Goal: Task Accomplishment & Management: Use online tool/utility

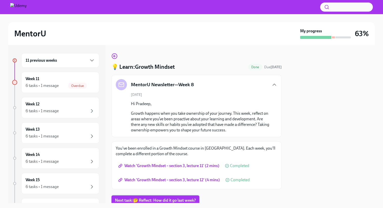
scroll to position [19, 0]
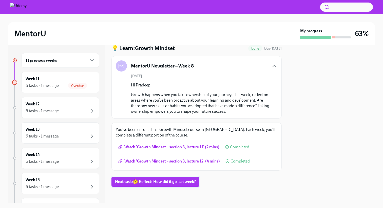
click at [154, 184] on span "Next task : 🤔 Reflect: How did it go last week?" at bounding box center [155, 182] width 81 height 5
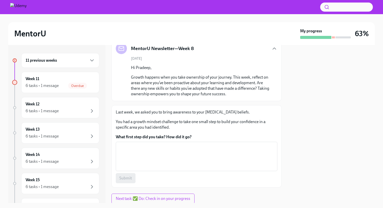
scroll to position [53, 0]
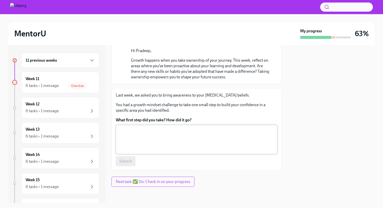
click at [162, 135] on textarea "What first step did you take? How did it go?" at bounding box center [196, 140] width 155 height 24
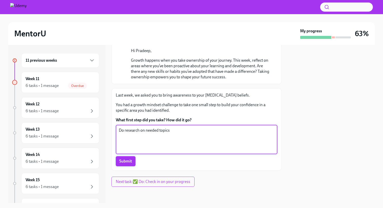
type textarea "Do research on needed topics"
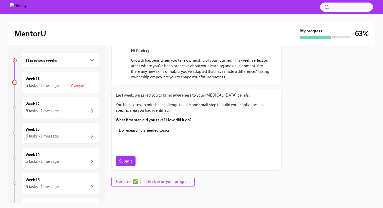
click at [124, 161] on span "Submit" at bounding box center [125, 161] width 13 height 5
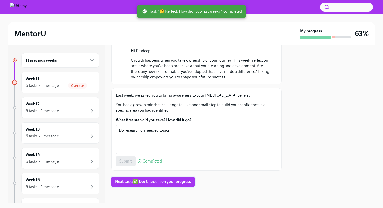
click at [148, 183] on span "Next task : ✅ Do: Check in on your progress" at bounding box center [153, 182] width 76 height 5
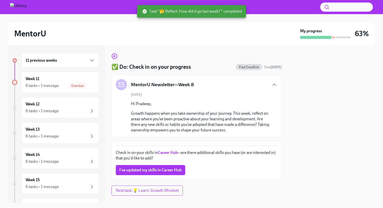
scroll to position [9, 0]
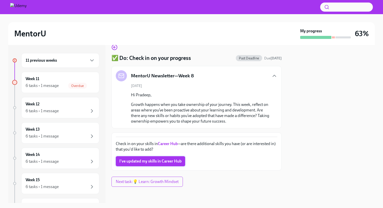
click at [171, 163] on span "I've updated my skills in Career Hub" at bounding box center [150, 161] width 62 height 5
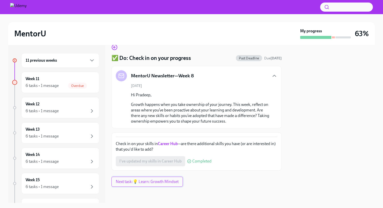
click at [162, 182] on span "Next task : 💡 Learn: Growth Mindset" at bounding box center [147, 182] width 63 height 5
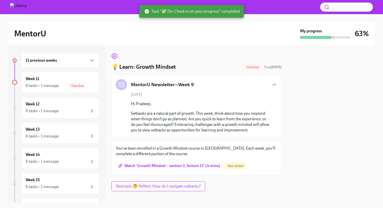
scroll to position [5, 0]
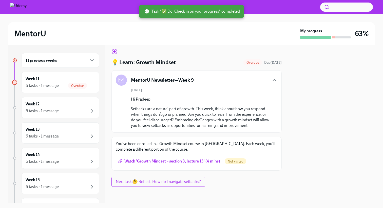
click at [172, 164] on span "Watch 'Growth Mindset – section 3, lecture 13' (4 mins)" at bounding box center [169, 161] width 101 height 5
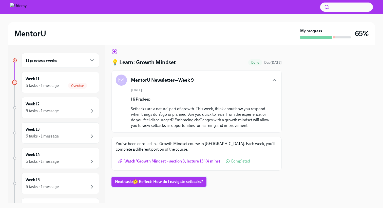
click at [155, 182] on span "Next task : 🤔 Reflect: How do I navigate setbacks?" at bounding box center [159, 182] width 88 height 5
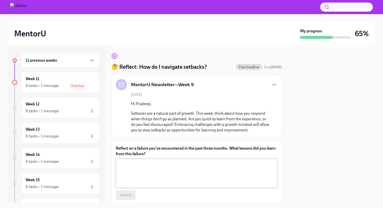
click at [157, 168] on textarea "Reflect on a failure you've encountered in the past three months. What lessons …" at bounding box center [196, 174] width 155 height 24
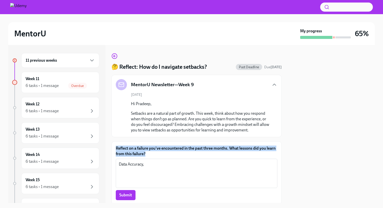
drag, startPoint x: 152, startPoint y: 156, endPoint x: 115, endPoint y: 147, distance: 38.3
click at [115, 147] on div "Reflect on a failure you've encountered in the past three months. What lessons …" at bounding box center [196, 173] width 170 height 63
copy label "Reflect on a failure you've encountered in the past three months. What lessons …"
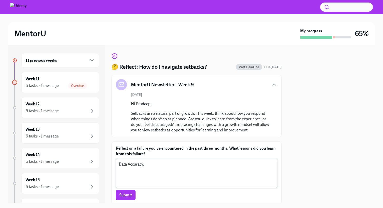
click at [132, 168] on textarea "Data Accuracy," at bounding box center [196, 174] width 155 height 24
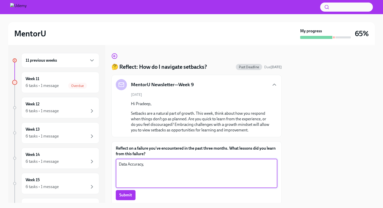
drag, startPoint x: 146, startPoint y: 166, endPoint x: 101, endPoint y: 162, distance: 45.5
click at [101, 162] on div "11 previous weeks Week 11 6 tasks • 1 message Overdue Week 12 6 tasks • 1 messa…" at bounding box center [191, 124] width 367 height 158
paste textarea "I learned that I need to double-check and set up better checks so data mistakes…"
type textarea "I learned that I need to double-check and set up better checks so data mistakes…"
click at [119, 196] on button "Submit" at bounding box center [126, 195] width 20 height 10
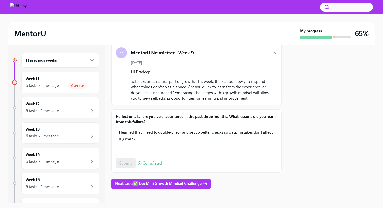
scroll to position [34, 0]
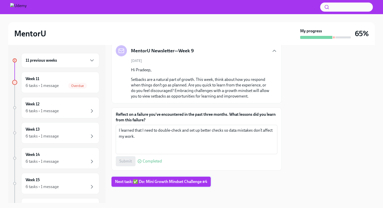
click at [148, 183] on span "Next task : ✅ Do: Mini Growth Mindset Challenge #4" at bounding box center [161, 182] width 92 height 5
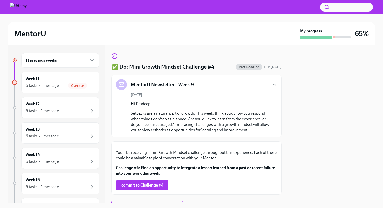
scroll to position [24, 0]
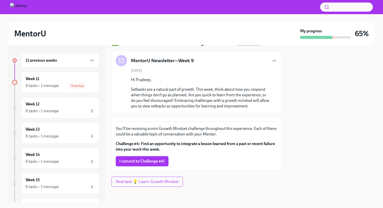
click at [148, 162] on span "I commit to Challenge #4!" at bounding box center [142, 161] width 46 height 5
click at [151, 181] on span "Next task : 💡 Learn: Growth Mindset" at bounding box center [147, 182] width 63 height 5
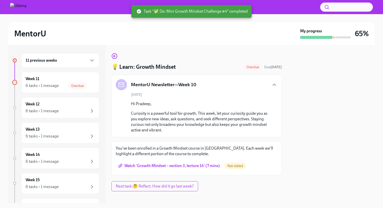
click at [175, 166] on span "Watch 'Growth Mindset – section 3, lecture 14' (7 mins)" at bounding box center [169, 166] width 101 height 5
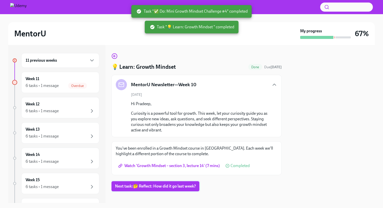
click at [158, 184] on button "Next task : 🤔 Reflect: How did it go last week?" at bounding box center [155, 187] width 88 height 10
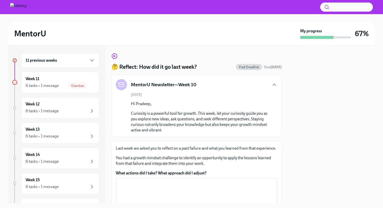
scroll to position [53, 0]
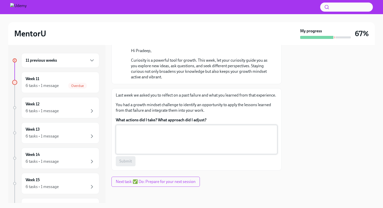
click at [134, 128] on textarea "What actions did I take? What approach did I adjust?" at bounding box center [196, 140] width 155 height 24
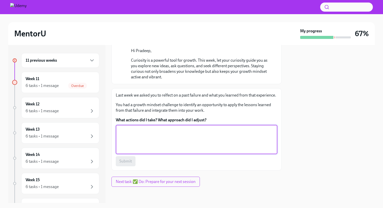
paste textarea "set up better checks so data mistakes don’t affect my work"
type textarea "set up better checks so data mistakes don’t affect my work"
click at [131, 161] on span "Submit" at bounding box center [125, 161] width 13 height 5
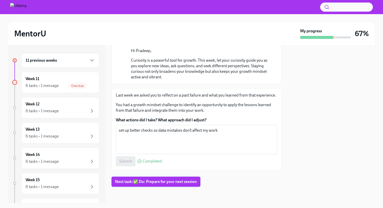
click at [168, 182] on span "Next task : ✅ Do: Prepare for your next session" at bounding box center [156, 182] width 82 height 5
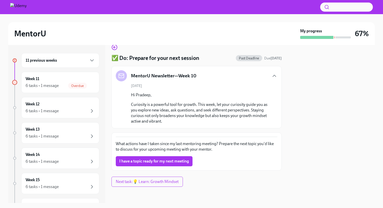
scroll to position [8, 0]
click at [176, 161] on span "I have a topic ready for my next meeting" at bounding box center [154, 162] width 70 height 5
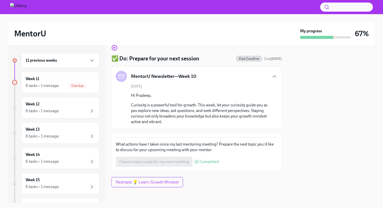
click at [146, 186] on button "Next task : 💡 Learn: Growth Mindset" at bounding box center [146, 182] width 71 height 10
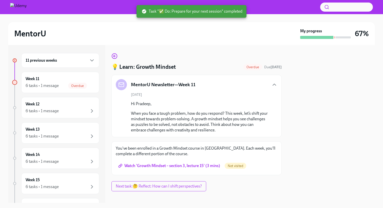
click at [154, 167] on span "Watch 'Growth Mindset – section 3, lecture 15' (3 mins)" at bounding box center [169, 166] width 101 height 5
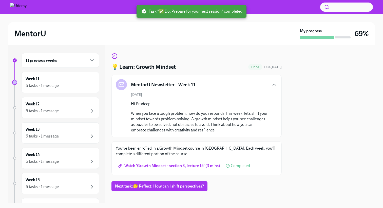
scroll to position [5, 0]
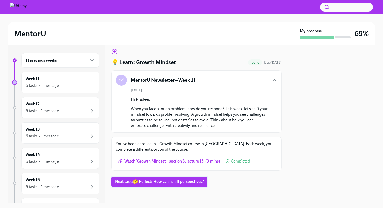
click at [163, 181] on span "Next task : 🤔 Reflect: How can I shift perspectives?" at bounding box center [159, 182] width 89 height 5
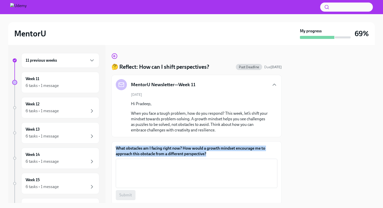
drag, startPoint x: 213, startPoint y: 153, endPoint x: 109, endPoint y: 145, distance: 104.8
click at [109, 145] on div "11 previous weeks Week 11 6 tasks • 1 message Week 12 6 tasks • 1 message Week …" at bounding box center [191, 124] width 367 height 158
copy label "What obstacles am I facing right now? How would a growth mindset encourage me t…"
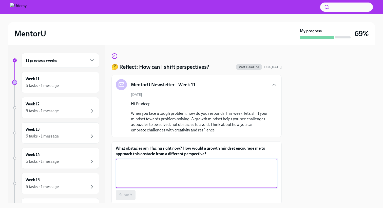
click at [171, 165] on textarea "What obstacles am I facing right now? How would a growth mindset encourage me t…" at bounding box center [196, 174] width 155 height 24
type textarea "NA"
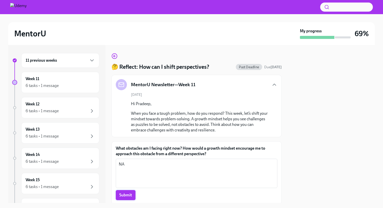
click at [130, 198] on button "Submit" at bounding box center [126, 195] width 20 height 10
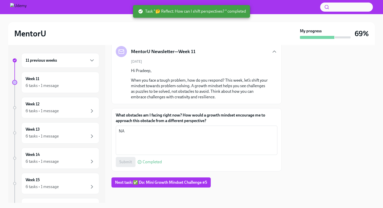
scroll to position [34, 0]
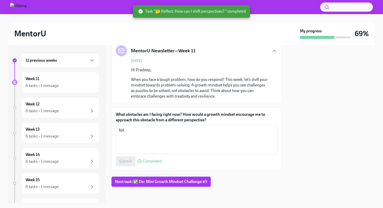
click at [160, 178] on button "Next task : ✅ Do: Mini Growth Mindset Challenge #5" at bounding box center [160, 182] width 99 height 10
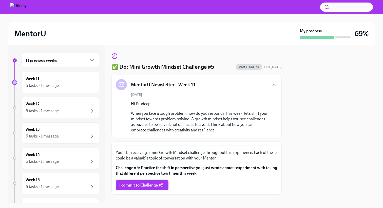
click at [154, 185] on span "I commit to Challenge #5!" at bounding box center [142, 185] width 46 height 5
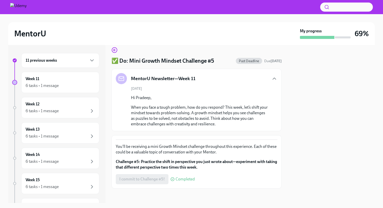
scroll to position [8, 0]
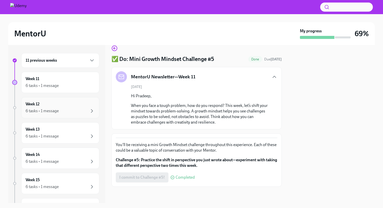
click at [59, 108] on div "6 tasks • 1 message" at bounding box center [60, 111] width 69 height 6
